Goal: Navigation & Orientation: Find specific page/section

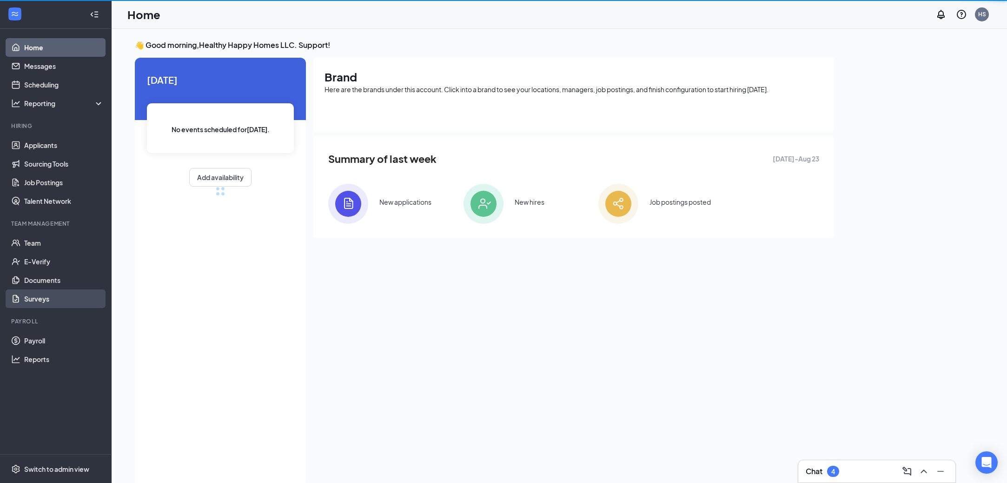
scroll to position [20, 0]
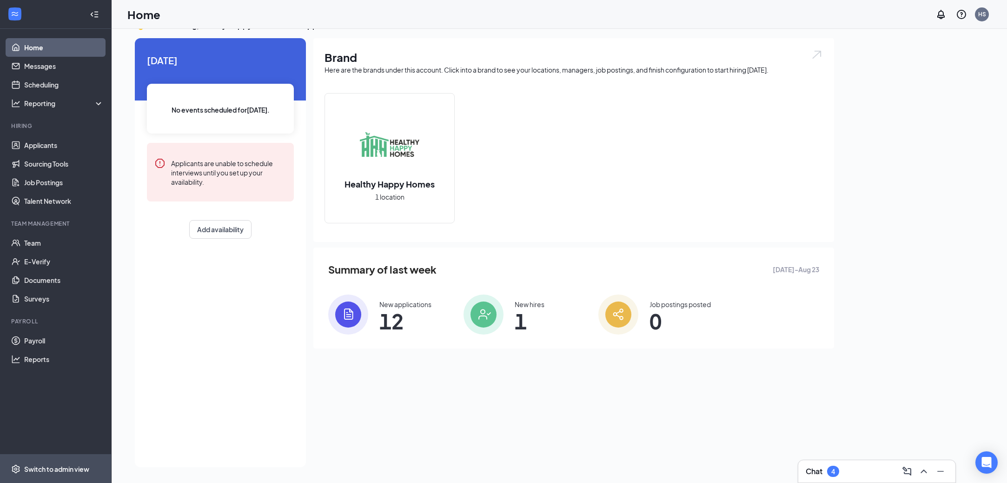
click at [58, 460] on span "Switch to admin view" at bounding box center [63, 468] width 79 height 28
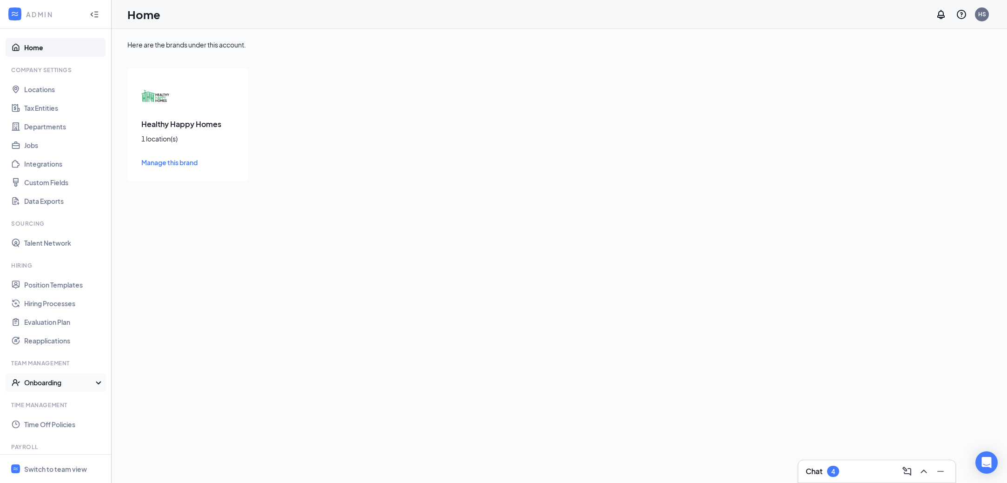
scroll to position [85, 0]
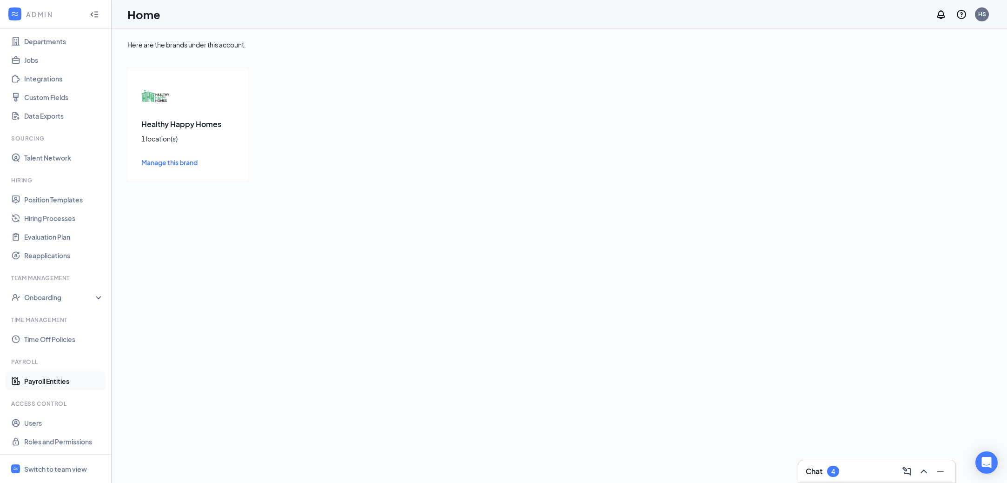
click at [59, 385] on link "Payroll Entities" at bounding box center [63, 380] width 79 height 19
